Goal: Task Accomplishment & Management: Manage account settings

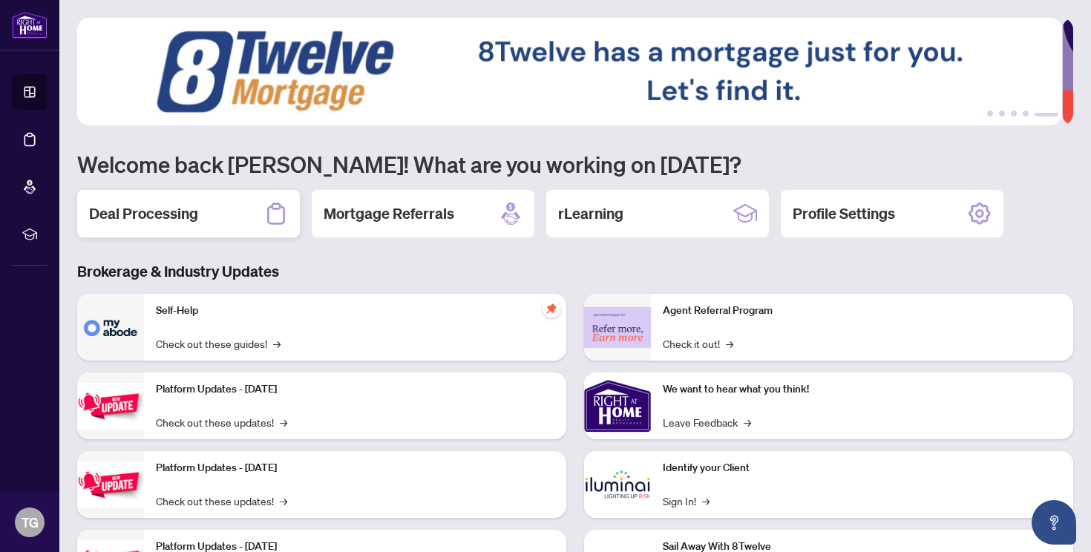
click at [193, 211] on h2 "Deal Processing" at bounding box center [143, 213] width 109 height 21
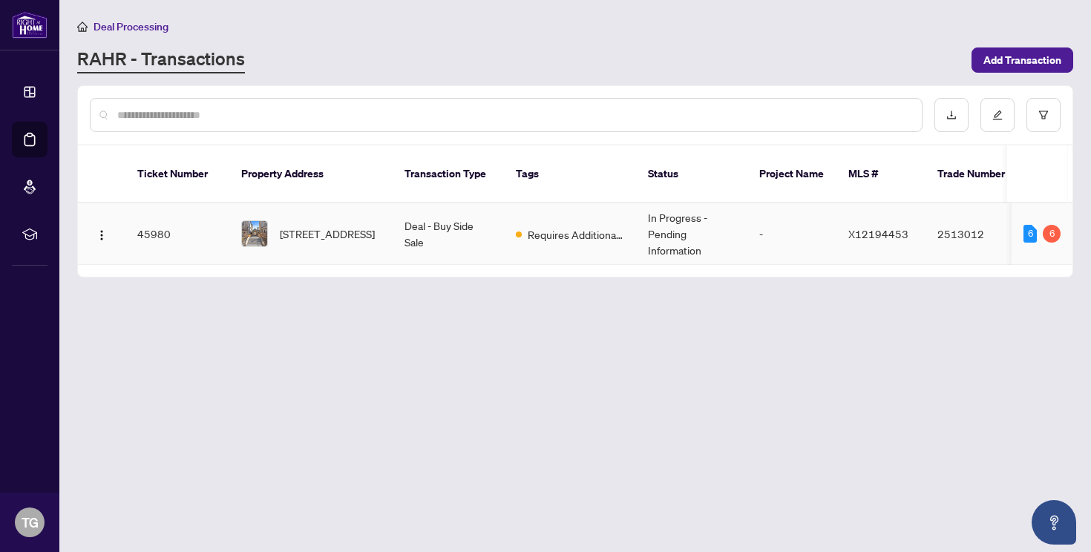
click at [158, 212] on td "45980" at bounding box center [177, 234] width 104 height 62
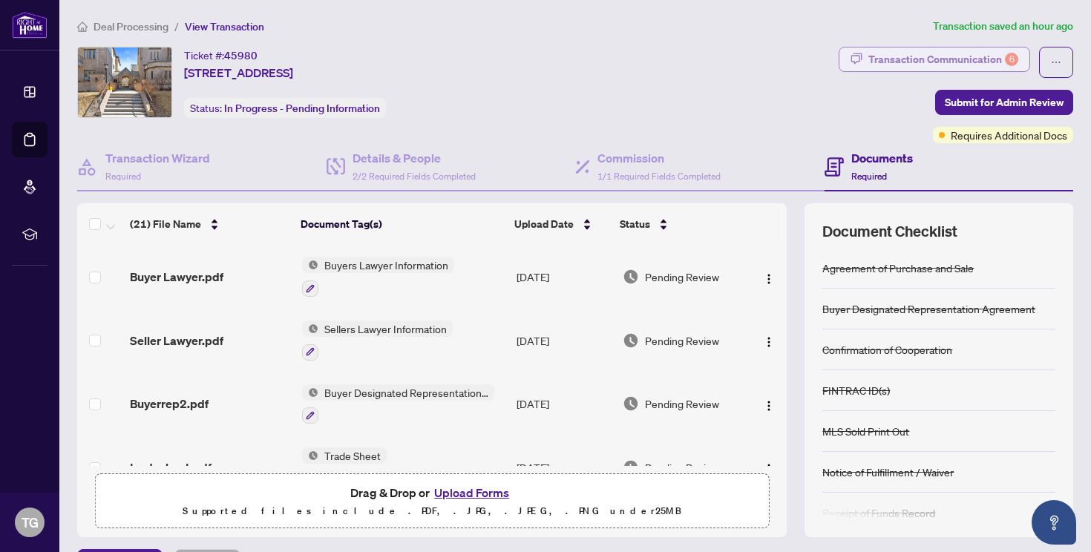
click at [943, 57] on div "Transaction Communication 6" at bounding box center [943, 59] width 150 height 24
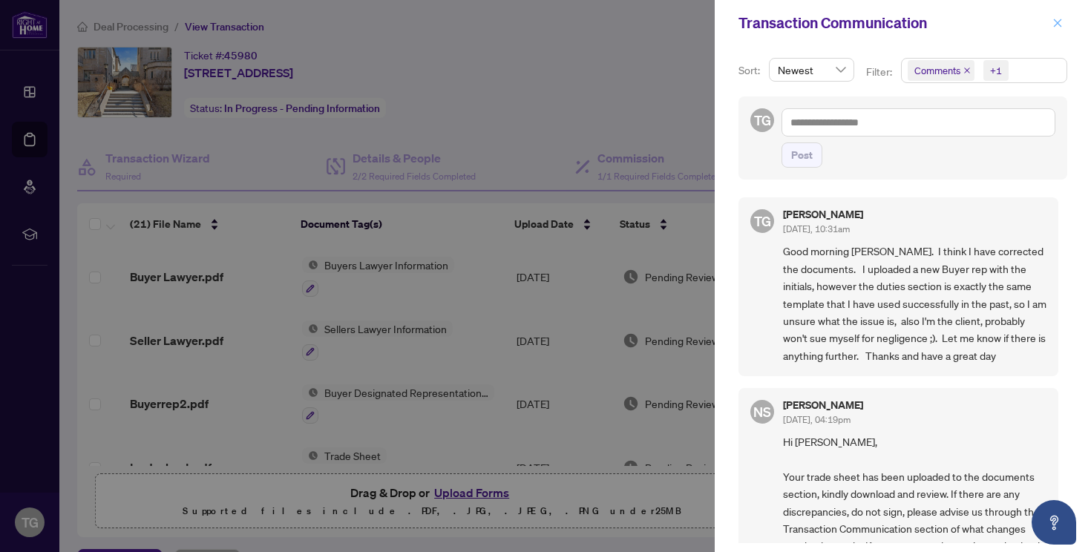
click at [1056, 24] on icon "close" at bounding box center [1058, 23] width 8 height 8
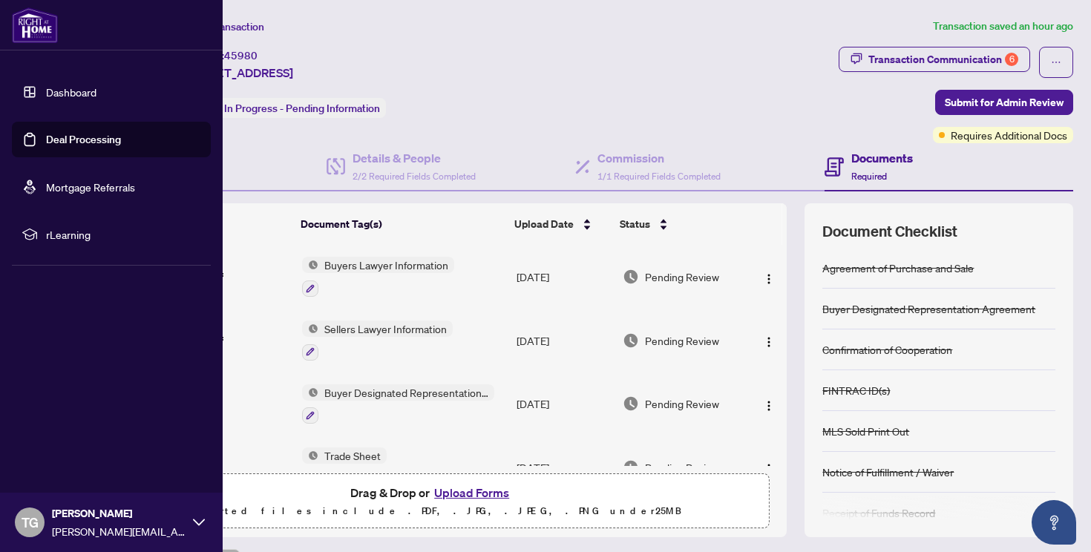
click at [46, 86] on link "Dashboard" at bounding box center [71, 91] width 50 height 13
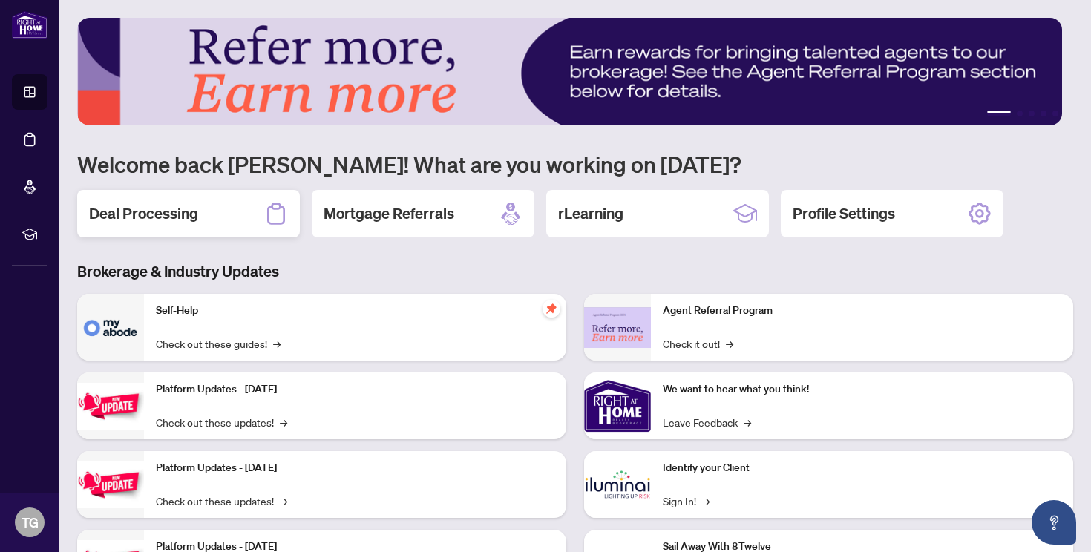
click at [212, 204] on div "Deal Processing" at bounding box center [188, 213] width 223 height 47
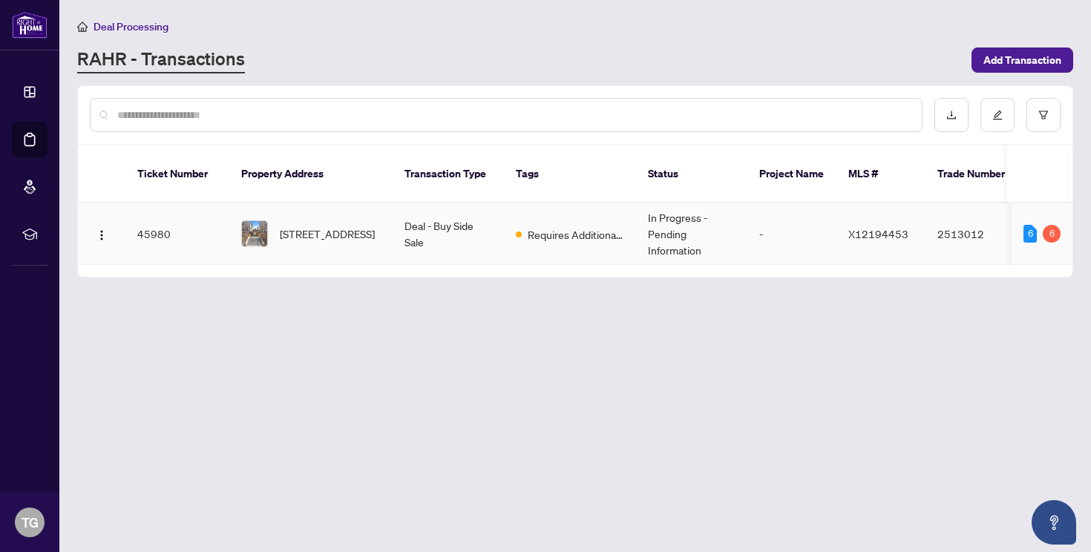
click at [153, 220] on td "45980" at bounding box center [177, 234] width 104 height 62
